Goal: Transaction & Acquisition: Purchase product/service

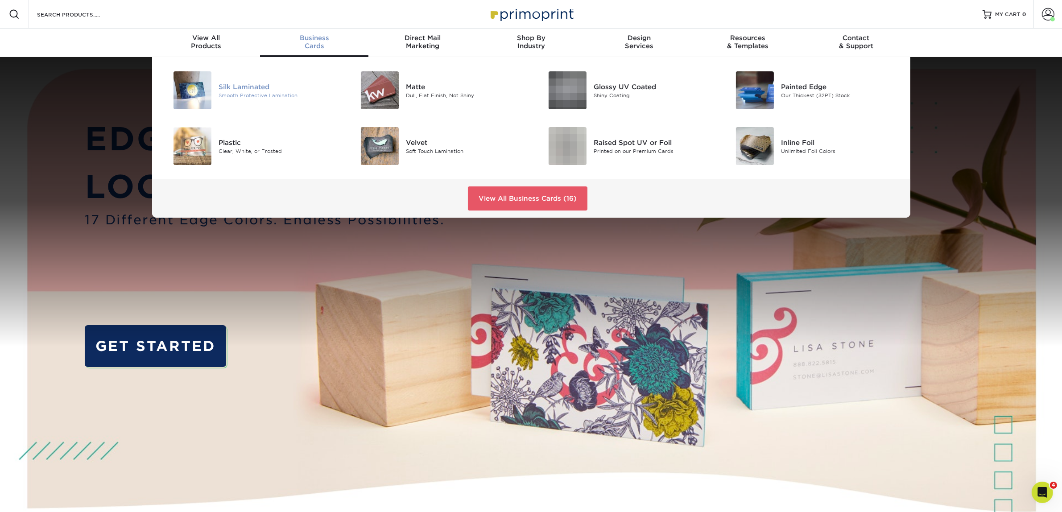
click at [252, 90] on div "Silk Laminated" at bounding box center [278, 87] width 118 height 10
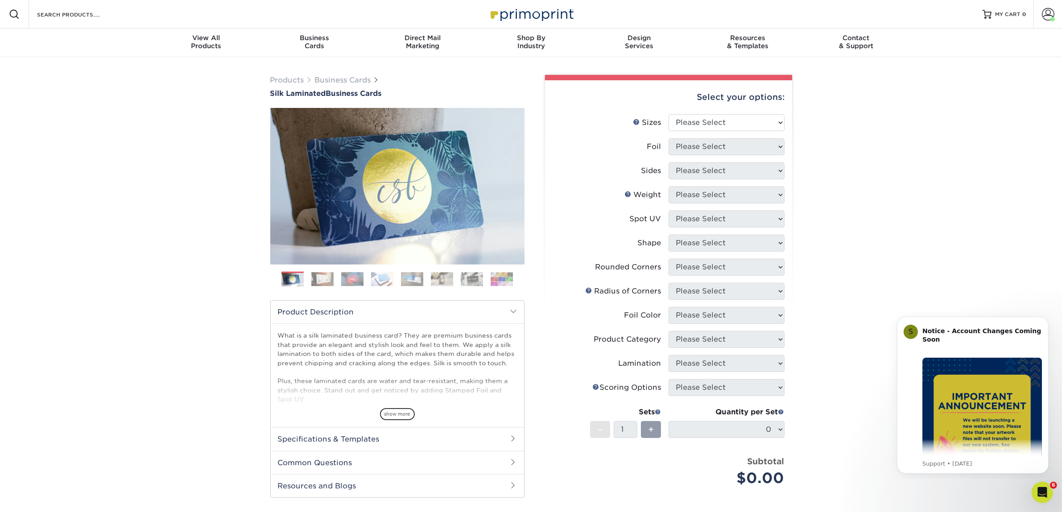
click at [76, 63] on div "Products Business Cards Silk Laminated Business Cards Previous Next" at bounding box center [531, 339] width 1062 height 564
click at [688, 128] on select "Please Select 1.5" x 3.5" - Mini 1.75" x 3.5" - Mini 2" x 2" - Square 2" x 3" -…" at bounding box center [727, 122] width 116 height 17
select select "2.00x3.50"
click at [669, 114] on select "Please Select 1.5" x 3.5" - Mini 1.75" x 3.5" - Mini 2" x 2" - Square 2" x 3" -…" at bounding box center [727, 122] width 116 height 17
click at [766, 142] on select "Please Select Yes No" at bounding box center [727, 146] width 116 height 17
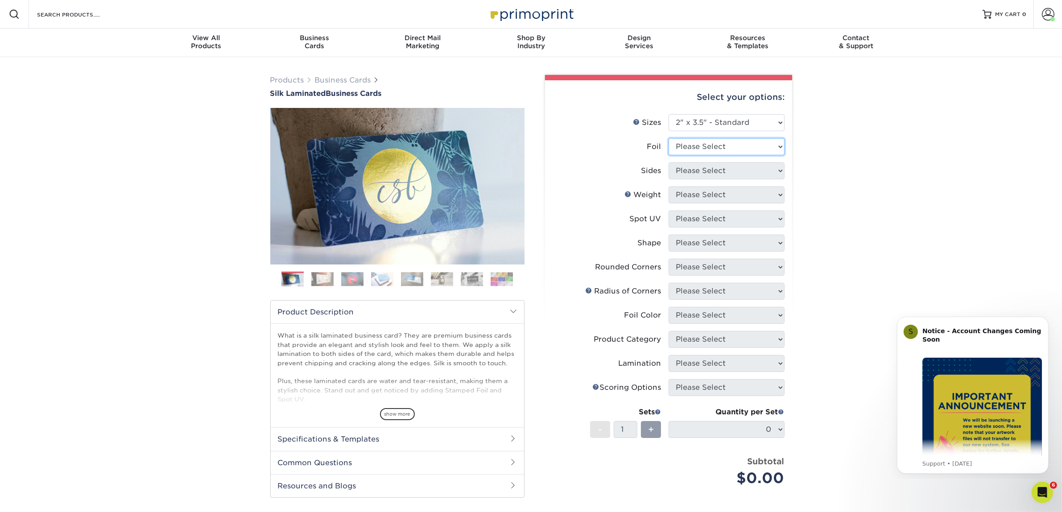
select select "0"
click at [669, 138] on select "Please Select Yes No" at bounding box center [727, 146] width 116 height 17
click at [714, 169] on select "Please Select Print Both Sides Print Front Only" at bounding box center [727, 170] width 116 height 17
select select "13abbda7-1d64-4f25-8bb2-c179b224825d"
click at [669, 162] on select "Please Select Print Both Sides Print Front Only" at bounding box center [727, 170] width 116 height 17
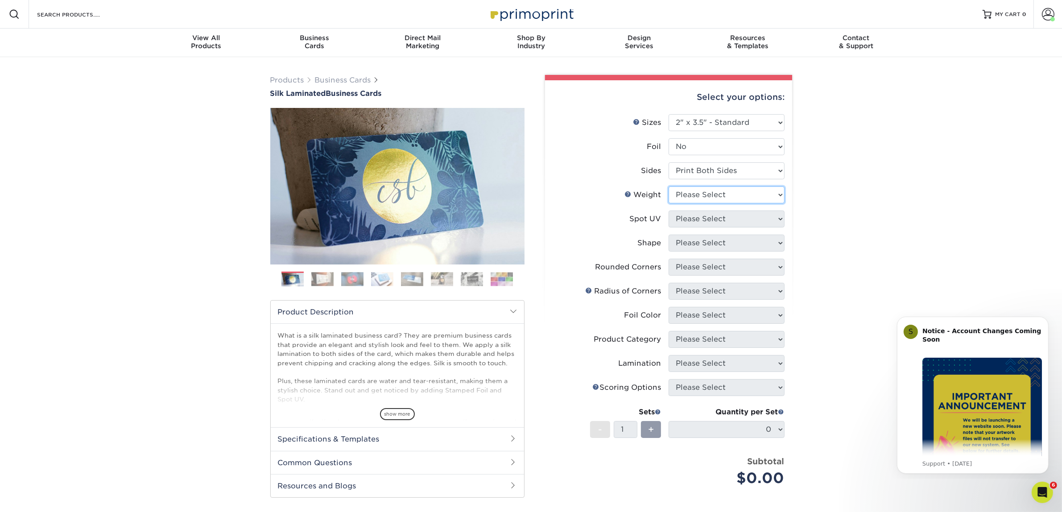
click at [712, 188] on select "Please Select 16PT" at bounding box center [727, 195] width 116 height 17
select select "16PT"
click at [669, 187] on select "Please Select 16PT" at bounding box center [727, 195] width 116 height 17
click at [706, 216] on select "Please Select No Spot UV Front and Back (Both Sides) Front Only Back Only" at bounding box center [727, 219] width 116 height 17
select select "3"
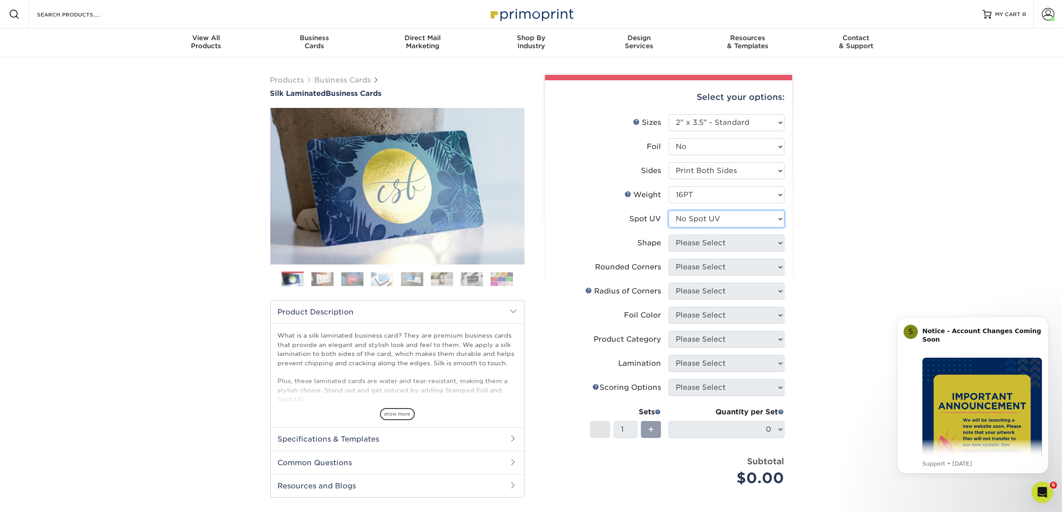
click at [669, 211] on select "Please Select No Spot UV Front and Back (Both Sides) Front Only Back Only" at bounding box center [727, 219] width 116 height 17
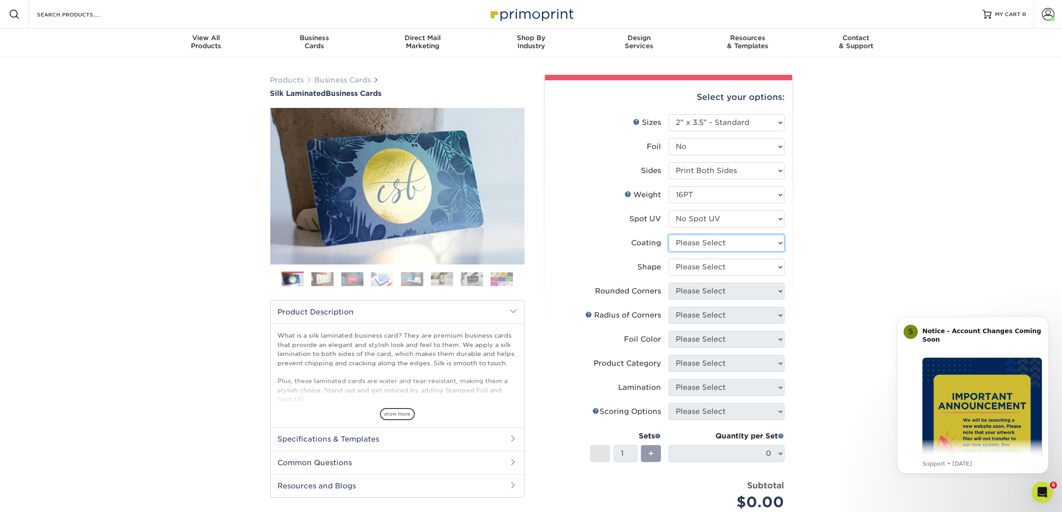
click at [717, 242] on select at bounding box center [727, 243] width 116 height 17
select select "3e7618de-abca-4bda-9f97-8b9129e913d8"
click at [669, 235] on select at bounding box center [727, 243] width 116 height 17
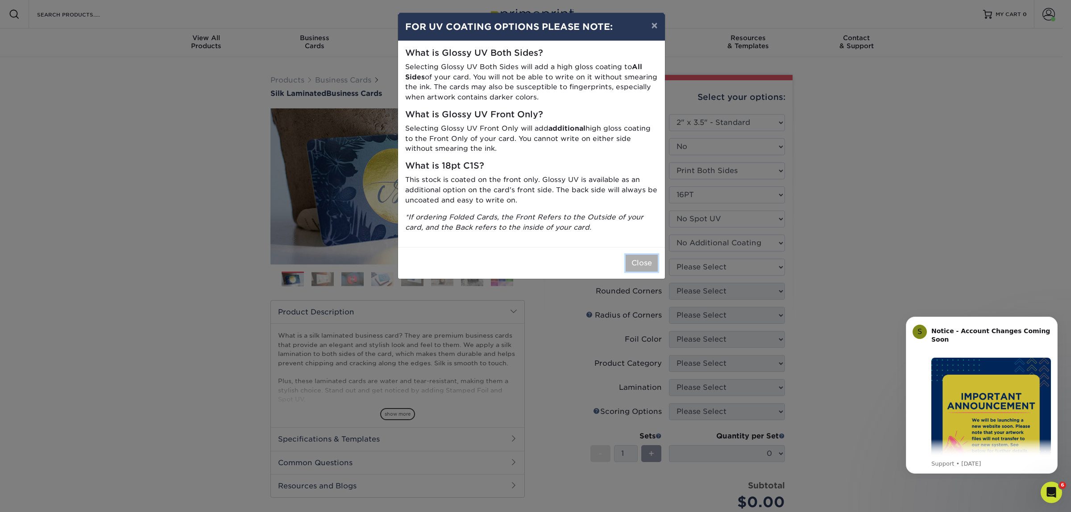
click at [645, 269] on button "Close" at bounding box center [642, 263] width 32 height 17
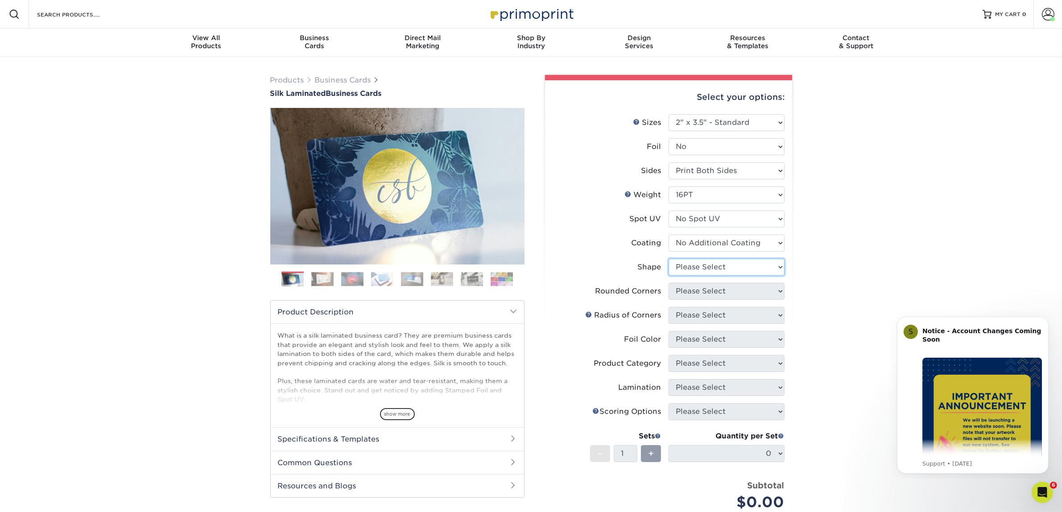
click at [698, 273] on select "Please Select Standard Oval" at bounding box center [727, 267] width 116 height 17
select select "standard"
click at [669, 259] on select "Please Select Standard Oval" at bounding box center [727, 267] width 116 height 17
click at [692, 286] on select "Please Select Yes - Round 2 Corners Yes - Round 4 Corners No" at bounding box center [727, 291] width 116 height 17
select select "0"
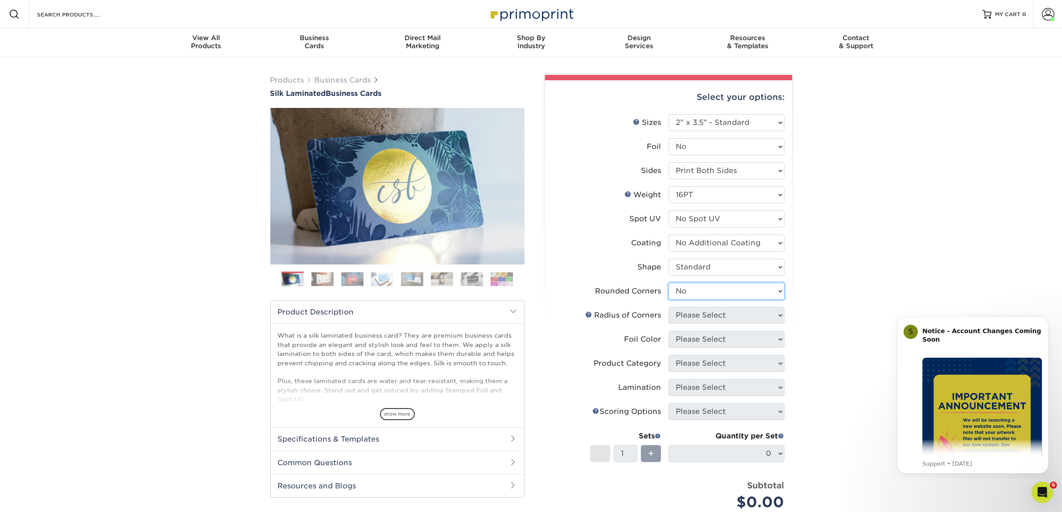
click at [669, 283] on select "Please Select Yes - Round 2 Corners Yes - Round 4 Corners No" at bounding box center [727, 291] width 116 height 17
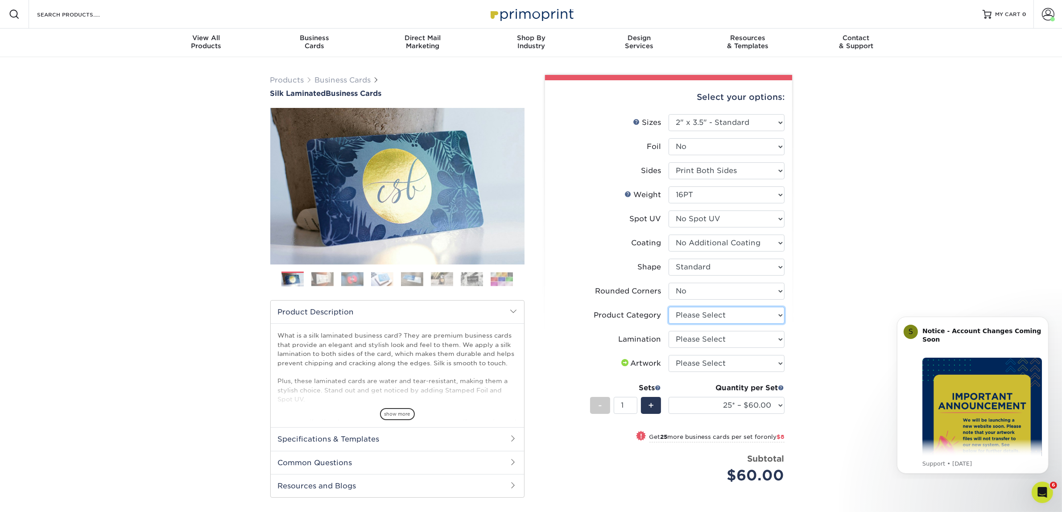
click at [754, 320] on select "Please Select Business Cards" at bounding box center [727, 315] width 116 height 17
select select "3b5148f1-0588-4f88-a218-97bcfdce65c1"
click at [669, 307] on select "Please Select Business Cards" at bounding box center [727, 315] width 116 height 17
click at [732, 339] on select "Please Select Silk" at bounding box center [727, 339] width 116 height 17
select select "ccacb42f-45f7-42d3-bbd3-7c8421cf37f0"
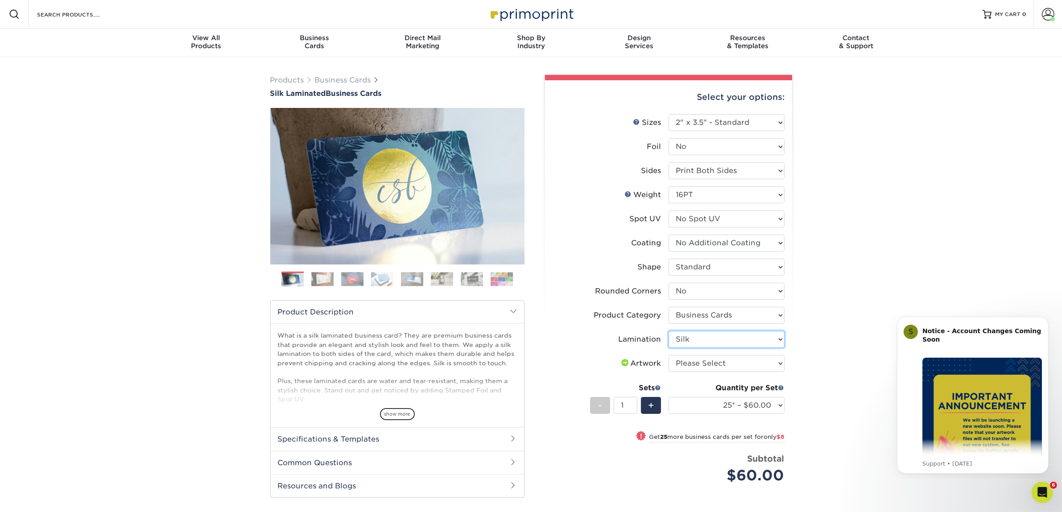
click at [669, 331] on select "Please Select Silk" at bounding box center [727, 339] width 116 height 17
click at [717, 362] on select "Please Select I will upload files I need a design - $100" at bounding box center [727, 363] width 116 height 17
select select "upload"
click at [669, 355] on select "Please Select I will upload files I need a design - $100" at bounding box center [727, 363] width 116 height 17
click at [715, 405] on select "25* – $60.00 50* – $68.00 75* – $76.00 100* – $84.00 250* – $92.00 500 – $96.00…" at bounding box center [727, 405] width 116 height 17
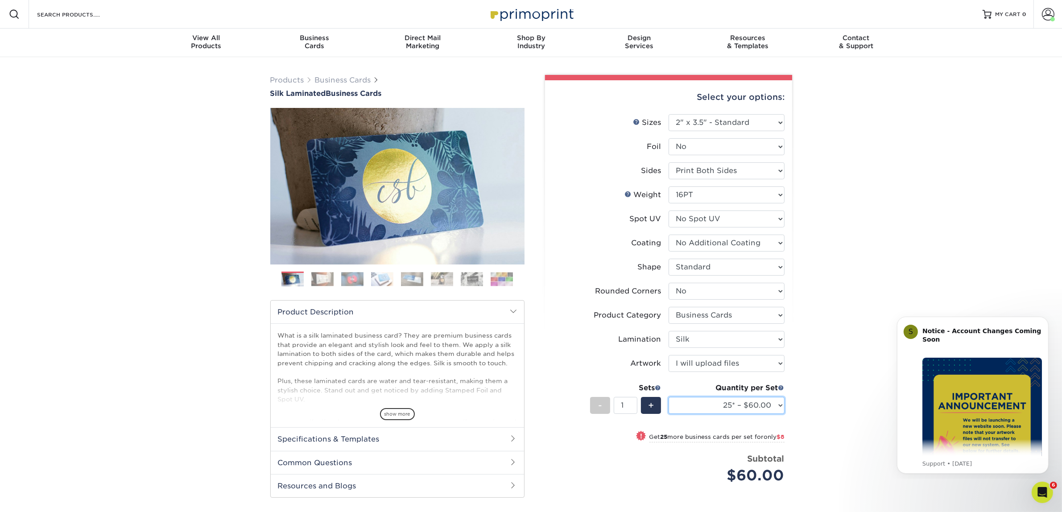
select select "50* – $68.00"
click at [669, 397] on select "25* – $60.00 50* – $68.00 75* – $76.00 100* – $84.00 250* – $92.00 500 – $96.00…" at bounding box center [727, 405] width 116 height 17
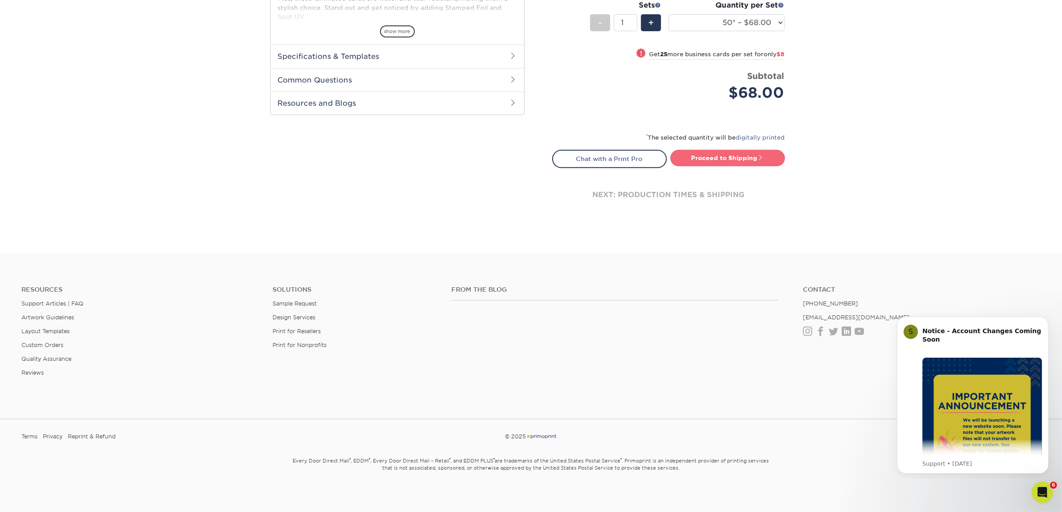
click at [706, 153] on link "Proceed to Shipping" at bounding box center [728, 158] width 115 height 16
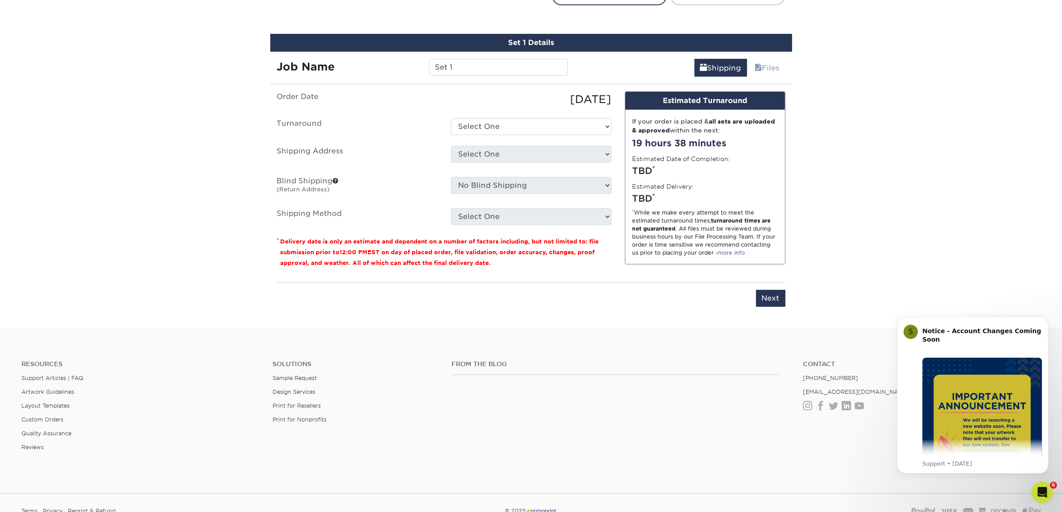
scroll to position [555, 0]
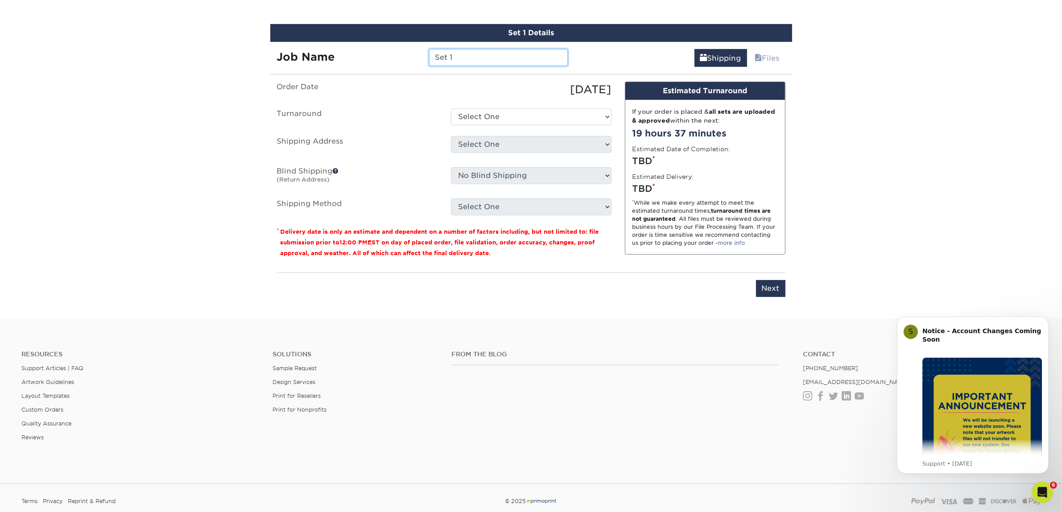
drag, startPoint x: 463, startPoint y: 56, endPoint x: 373, endPoint y: 47, distance: 90.5
click at [373, 49] on div "Job Name Set 1" at bounding box center [422, 57] width 305 height 17
click at [465, 50] on input "Set 1" at bounding box center [498, 57] width 139 height 17
drag, startPoint x: 440, startPoint y: 57, endPoint x: 390, endPoint y: 39, distance: 52.5
click at [390, 42] on div "Job Name Set 1" at bounding box center [422, 54] width 305 height 25
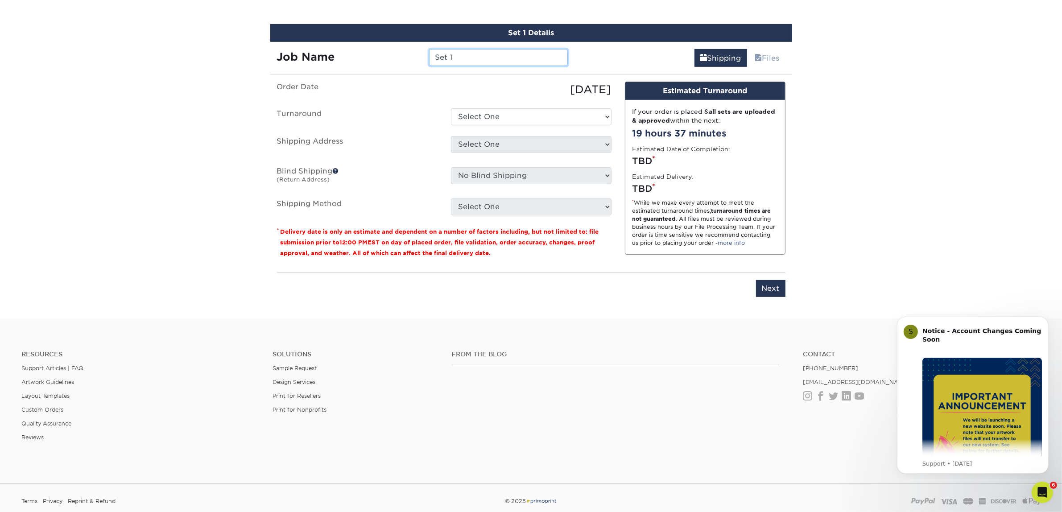
paste input "[PERSON_NAME]"
type input "[PERSON_NAME]"
click at [394, 105] on ul "Order Date 09/22/2025 Turnaround Select One 2-4 Business Days 2 Day Next Busine…" at bounding box center [444, 149] width 335 height 134
drag, startPoint x: 509, startPoint y: 114, endPoint x: 509, endPoint y: 122, distance: 7.6
click at [509, 114] on select "Select One 2-4 Business Days 2 Day Next Business Day" at bounding box center [531, 116] width 161 height 17
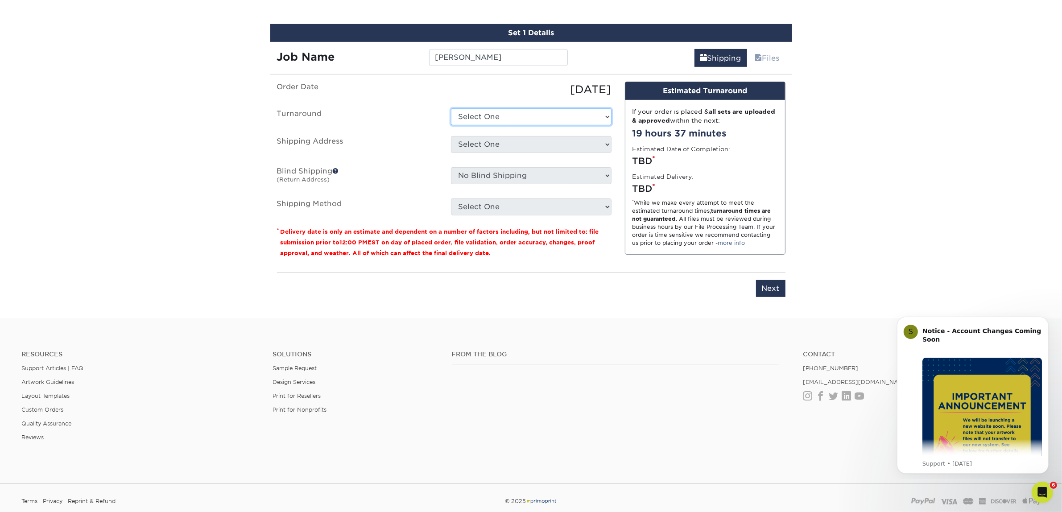
select select "7f31b32a-ec12-4eac-8c83-7b9a9183acd8"
click at [451, 108] on select "Select One 2-4 Business Days 2 Day Next Business Day" at bounding box center [531, 116] width 161 height 17
click at [487, 144] on select "Select One Atlanta Office Austin Office Dallas Office Dallas Office NEW Denver …" at bounding box center [531, 144] width 161 height 17
select select "192085"
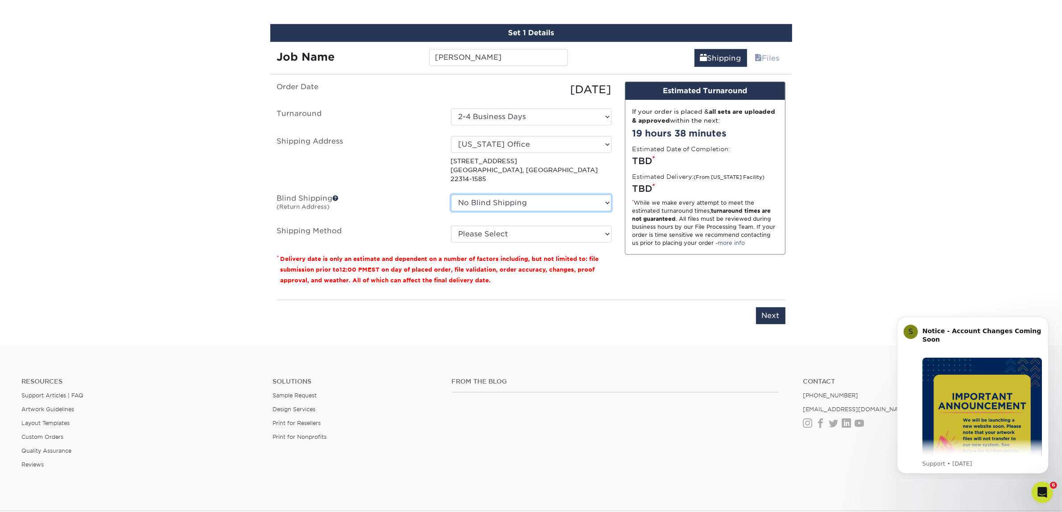
click at [533, 195] on select "No Blind Shipping Atlanta Office Austin Office Dallas Office Dallas Office NEW …" at bounding box center [531, 203] width 161 height 17
select select "192085"
click at [451, 195] on select "No Blind Shipping Atlanta Office Austin Office Dallas Office Dallas Office NEW …" at bounding box center [531, 203] width 161 height 17
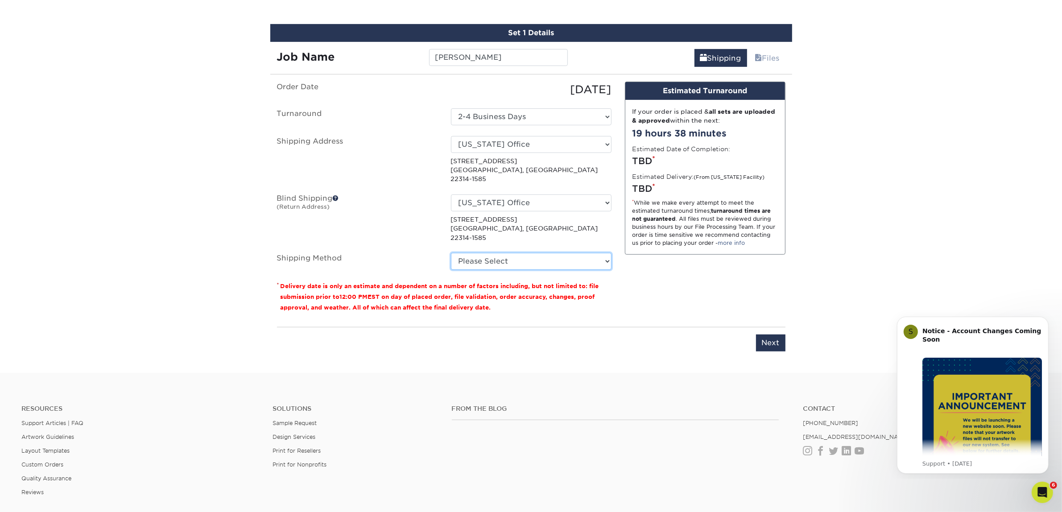
click at [500, 253] on select "Please Select Ground Shipping (+$7.84) 3 Day Shipping Service (+$15.34) 2 Day A…" at bounding box center [531, 261] width 161 height 17
select select "03"
click at [451, 253] on select "Please Select Ground Shipping (+$7.84) 3 Day Shipping Service (+$15.34) 2 Day A…" at bounding box center [531, 261] width 161 height 17
click at [689, 270] on div "Design Estimated Turnaround If your order is placed & all sets are uploaded & a…" at bounding box center [705, 201] width 174 height 238
click at [768, 335] on input "Next" at bounding box center [770, 343] width 29 height 17
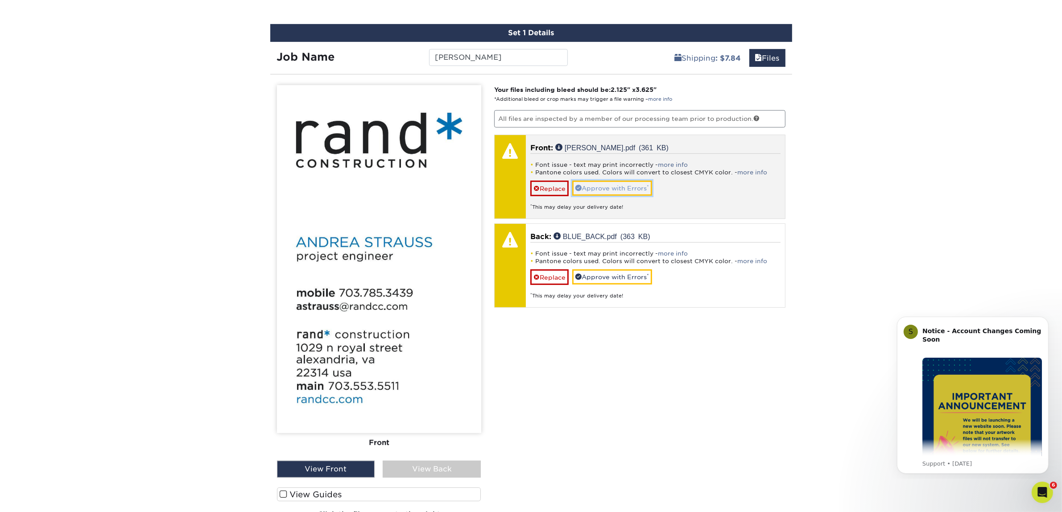
click at [627, 188] on link "Approve with Errors *" at bounding box center [612, 188] width 80 height 15
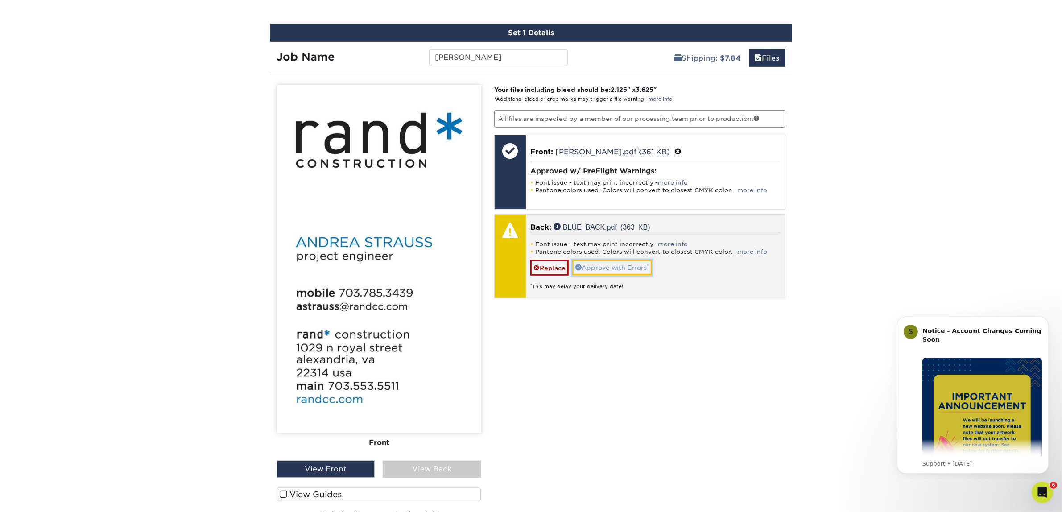
click at [610, 269] on link "Approve with Errors *" at bounding box center [612, 267] width 80 height 15
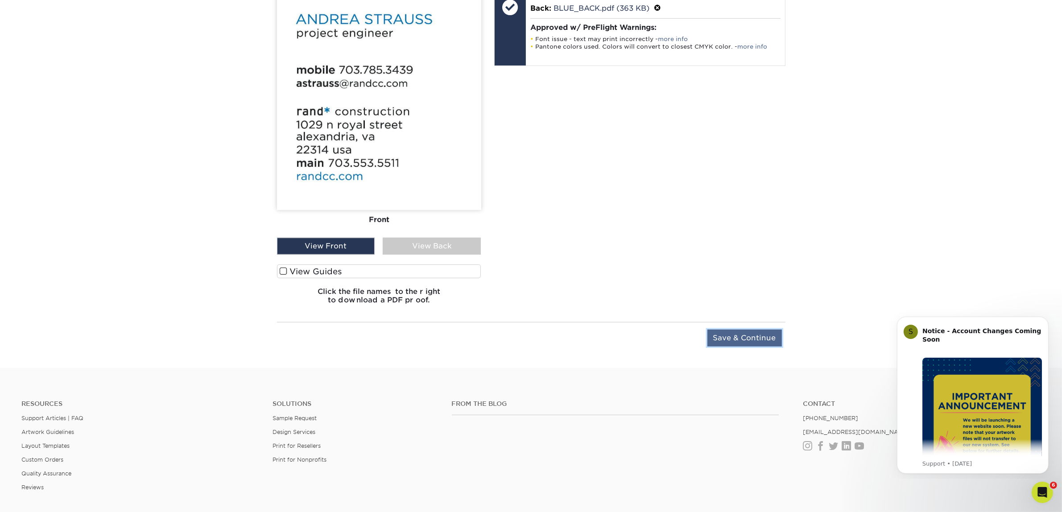
click at [753, 344] on input "Save & Continue" at bounding box center [745, 338] width 75 height 17
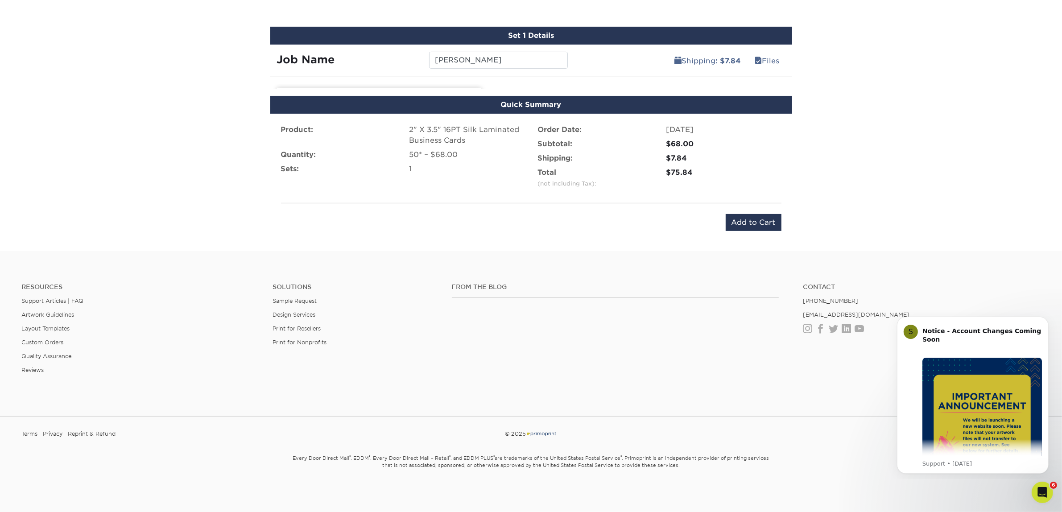
scroll to position [540, 0]
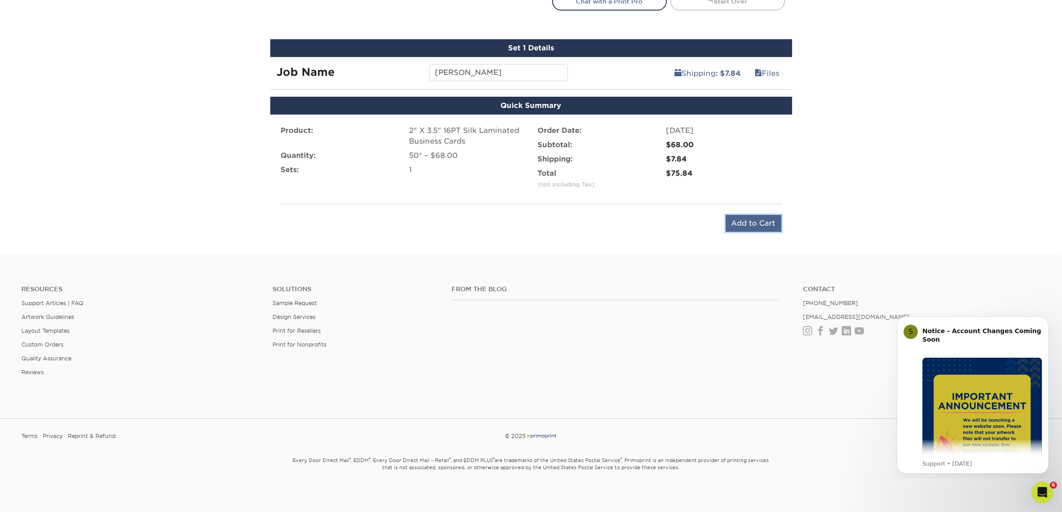
click at [771, 220] on input "Add to Cart" at bounding box center [754, 223] width 56 height 17
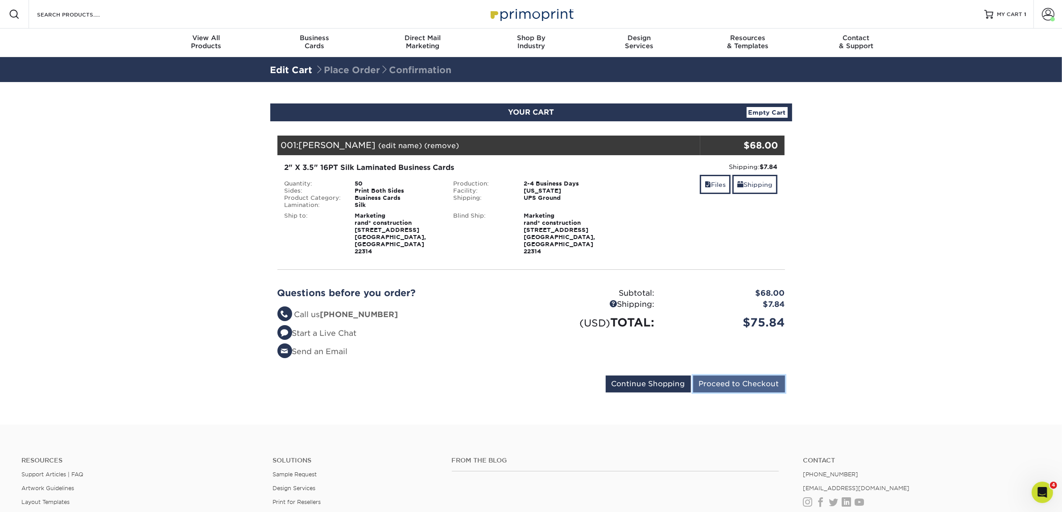
click at [710, 376] on input "Proceed to Checkout" at bounding box center [739, 384] width 92 height 17
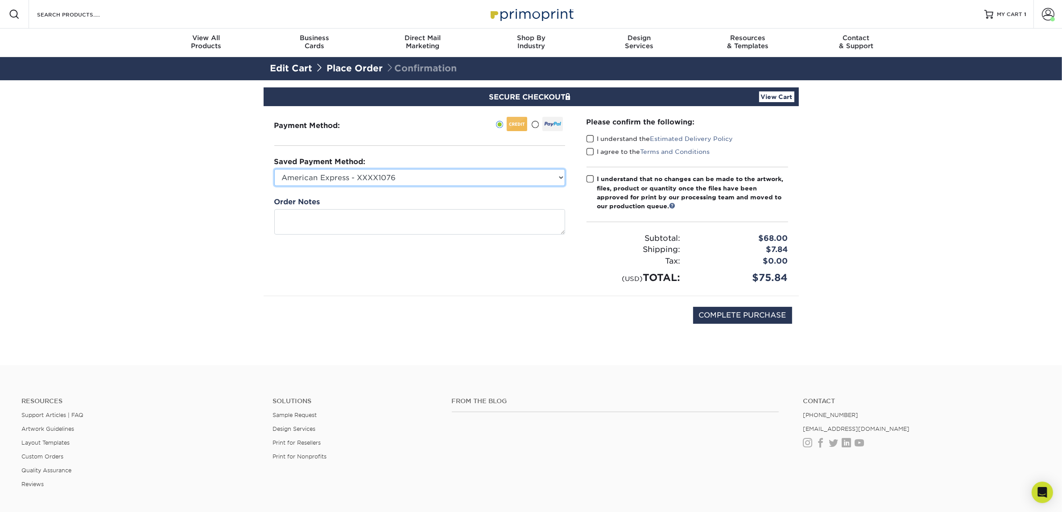
click at [414, 174] on select "American Express - XXXX1076 Visa - XXXX4105 New Credit Card" at bounding box center [419, 177] width 291 height 17
select select "74325"
click at [274, 169] on select "American Express - XXXX1076 Visa - XXXX4105 New Credit Card" at bounding box center [419, 177] width 291 height 17
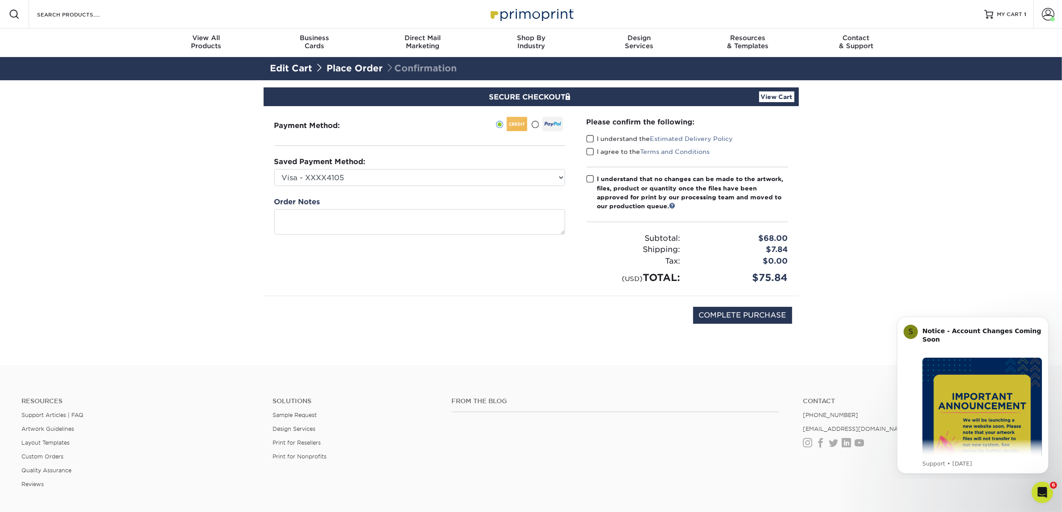
click at [592, 137] on span at bounding box center [591, 139] width 8 height 8
click at [0, 0] on input "I understand the Estimated Delivery Policy" at bounding box center [0, 0] width 0 height 0
click at [590, 150] on span at bounding box center [591, 152] width 8 height 8
click at [0, 0] on input "I agree to the Terms and Conditions" at bounding box center [0, 0] width 0 height 0
click at [593, 180] on span at bounding box center [591, 179] width 8 height 8
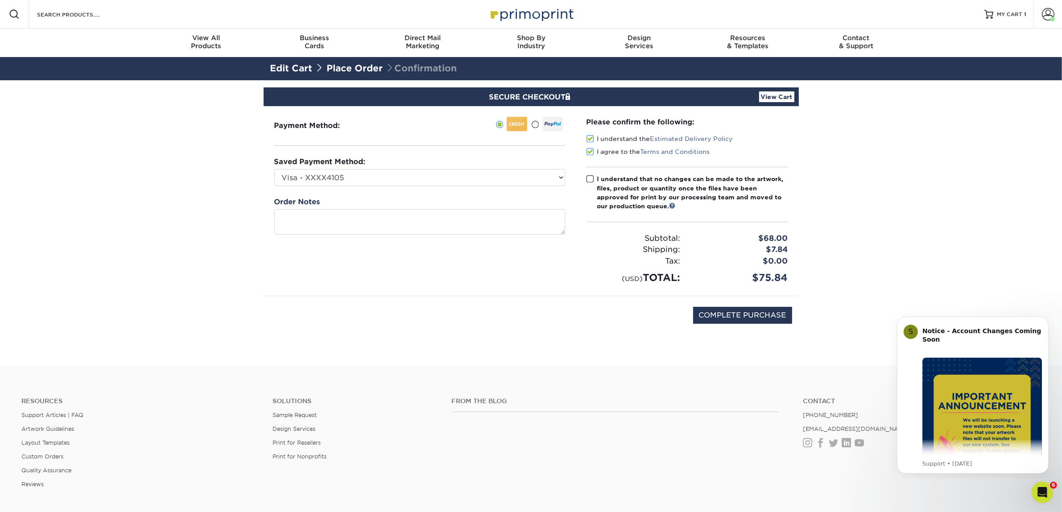
click at [0, 0] on input "I understand that no changes can be made to the artwork, files, product or quan…" at bounding box center [0, 0] width 0 height 0
click at [735, 320] on input "COMPLETE PURCHASE" at bounding box center [742, 315] width 99 height 17
type input "PROCESSING, PLEASE WAIT..."
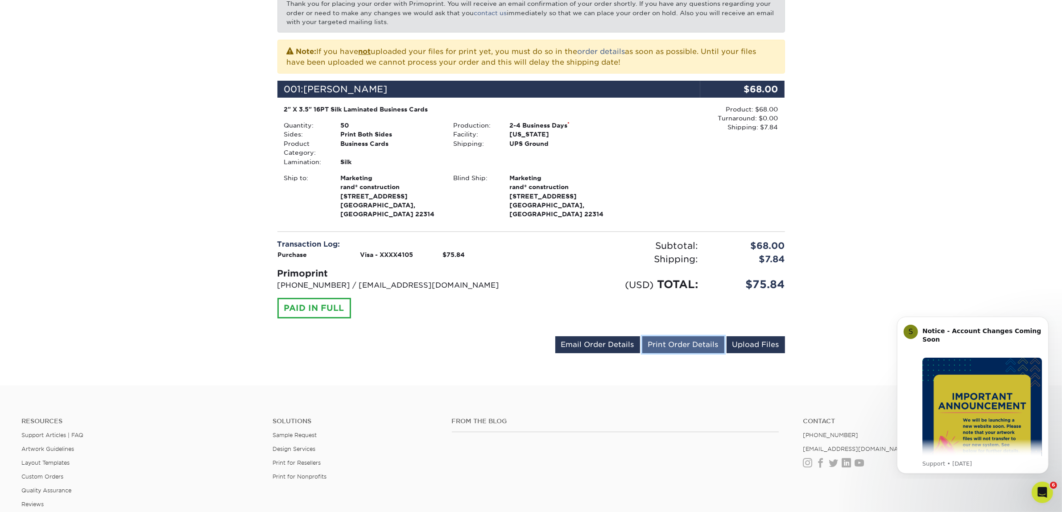
click at [705, 336] on link "Print Order Details" at bounding box center [683, 344] width 82 height 17
